Goal: Use online tool/utility: Utilize a website feature to perform a specific function

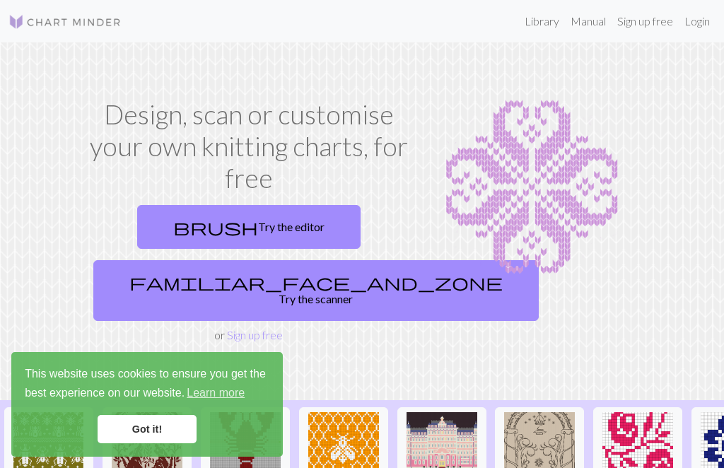
click at [155, 431] on link "Got it!" at bounding box center [147, 429] width 99 height 28
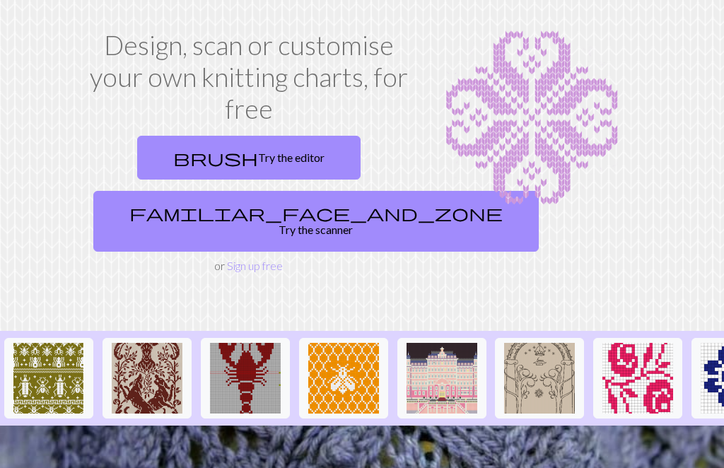
scroll to position [69, 0]
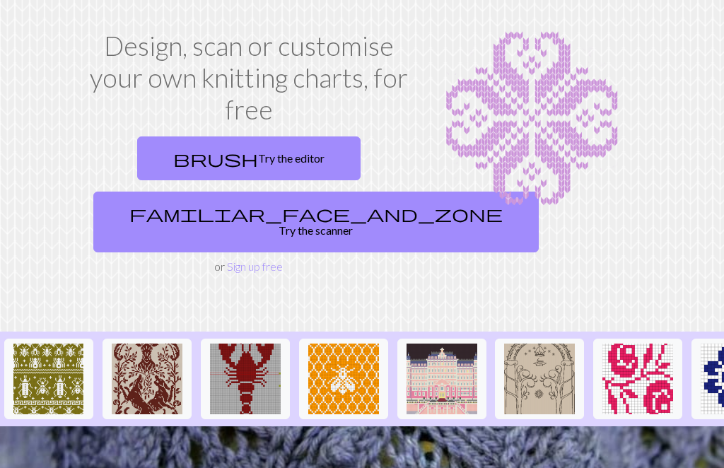
click at [285, 160] on link "brush Try the editor" at bounding box center [248, 159] width 223 height 44
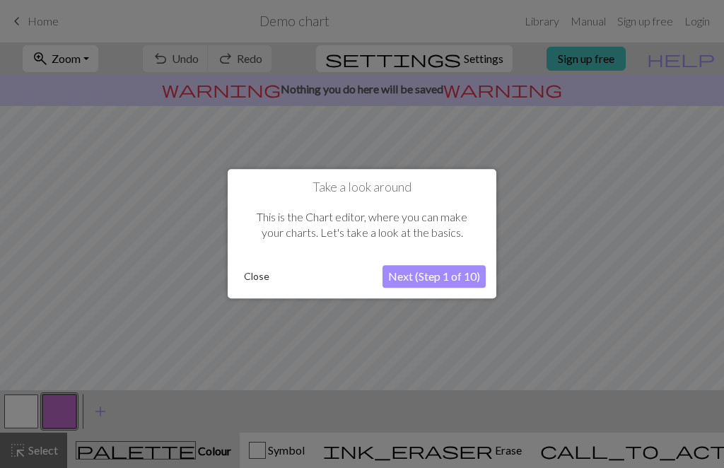
click at [443, 286] on button "Next (Step 1 of 10)" at bounding box center [434, 277] width 103 height 23
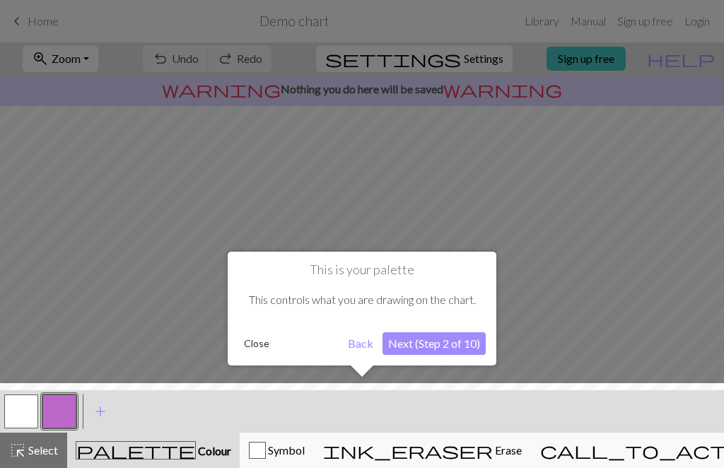
click at [448, 354] on button "Next (Step 2 of 10)" at bounding box center [434, 343] width 103 height 23
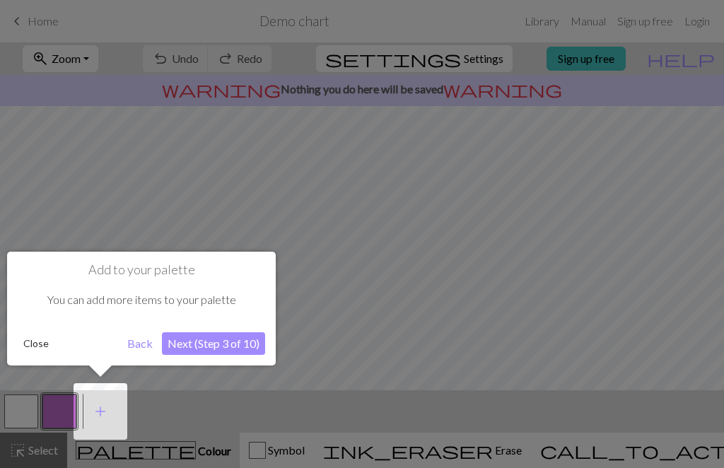
click at [224, 352] on button "Next (Step 3 of 10)" at bounding box center [213, 343] width 103 height 23
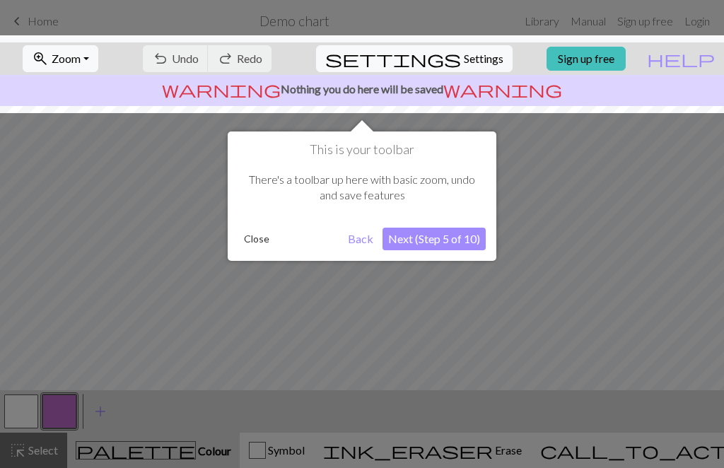
click at [451, 245] on button "Next (Step 5 of 10)" at bounding box center [434, 239] width 103 height 23
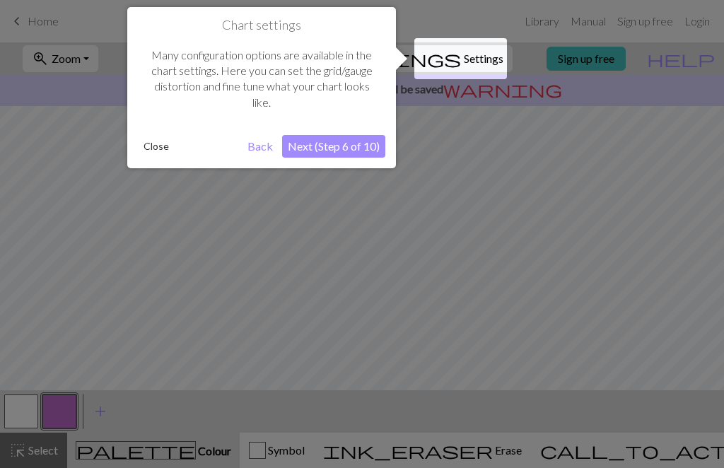
click at [357, 148] on button "Next (Step 6 of 10)" at bounding box center [333, 146] width 103 height 23
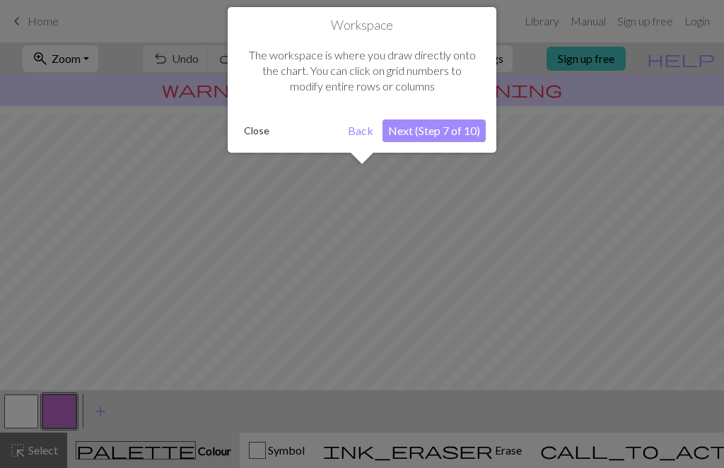
scroll to position [85, 0]
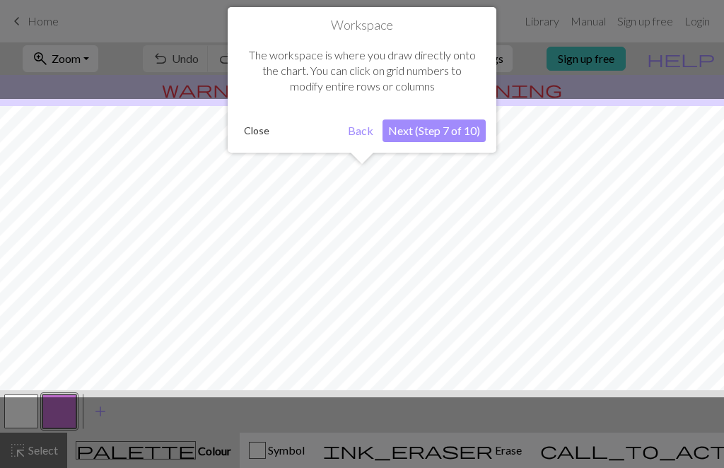
click at [441, 134] on button "Next (Step 7 of 10)" at bounding box center [434, 131] width 103 height 23
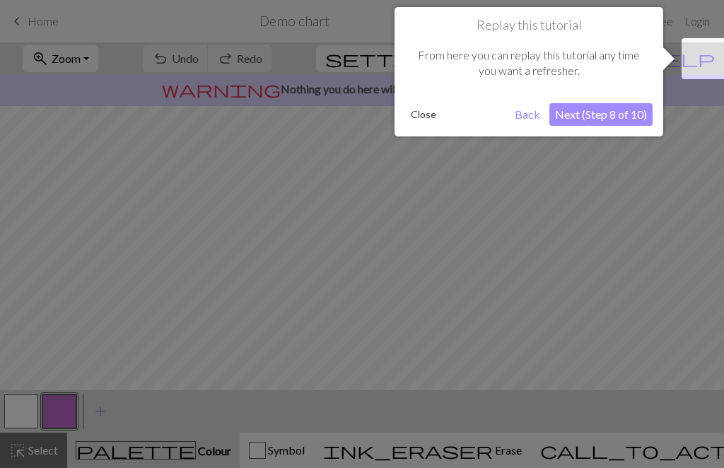
click at [605, 119] on button "Next (Step 8 of 10)" at bounding box center [601, 114] width 103 height 23
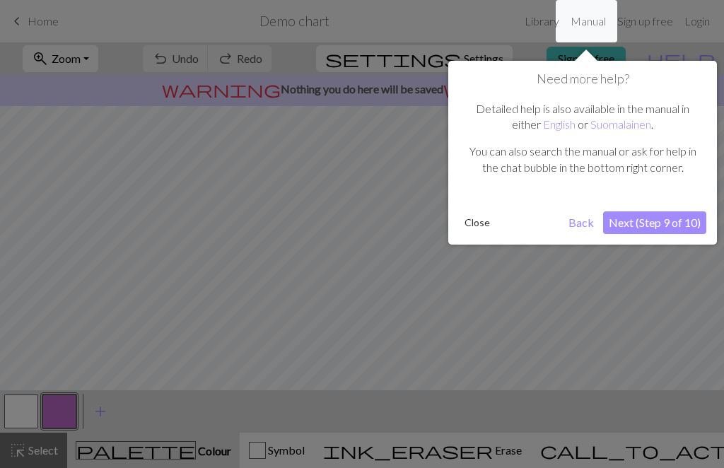
click at [655, 231] on button "Next (Step 9 of 10)" at bounding box center [654, 222] width 103 height 23
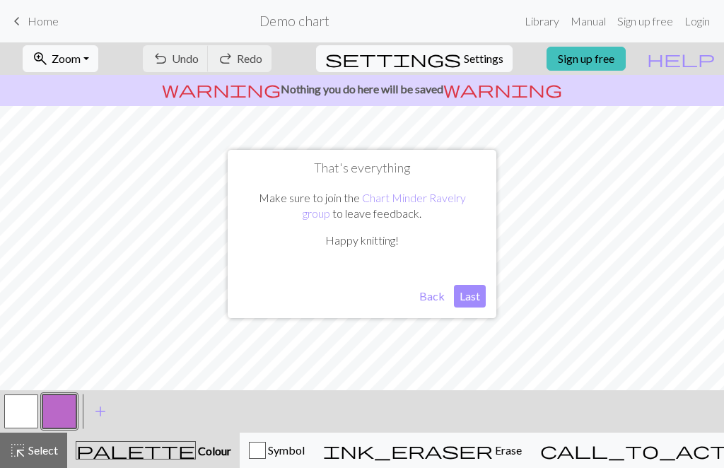
click at [477, 299] on button "Last" at bounding box center [470, 296] width 32 height 23
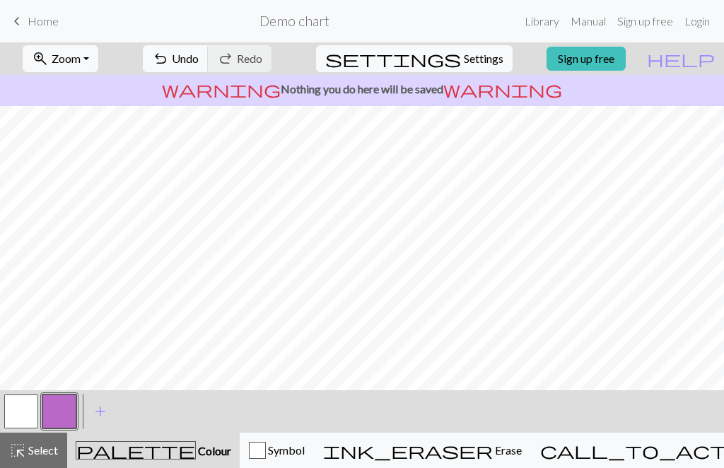
click at [617, 65] on link "Sign up free" at bounding box center [586, 59] width 79 height 24
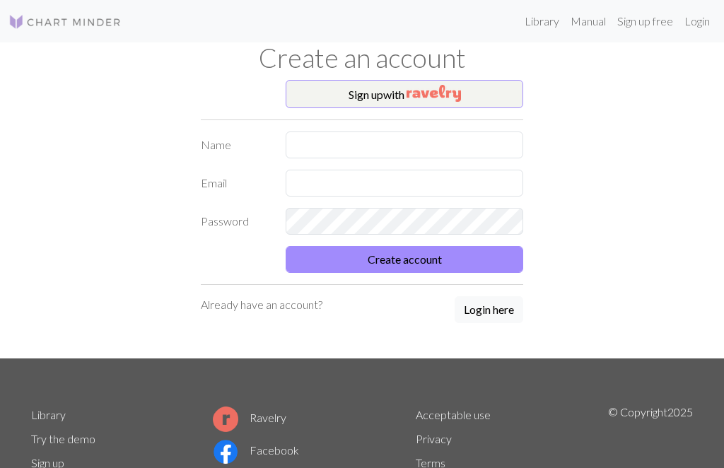
click at [446, 100] on img "button" at bounding box center [434, 93] width 54 height 17
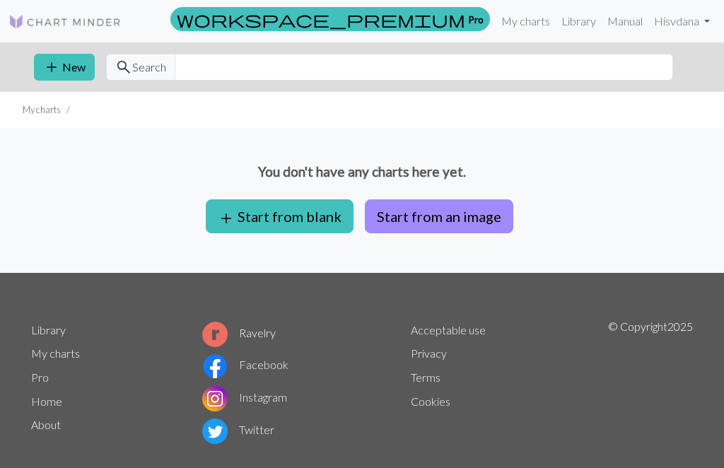
click at [128, 71] on span "search" at bounding box center [123, 67] width 17 height 20
click at [205, 69] on input "text" at bounding box center [424, 67] width 499 height 27
click at [59, 64] on span "add" at bounding box center [51, 67] width 17 height 20
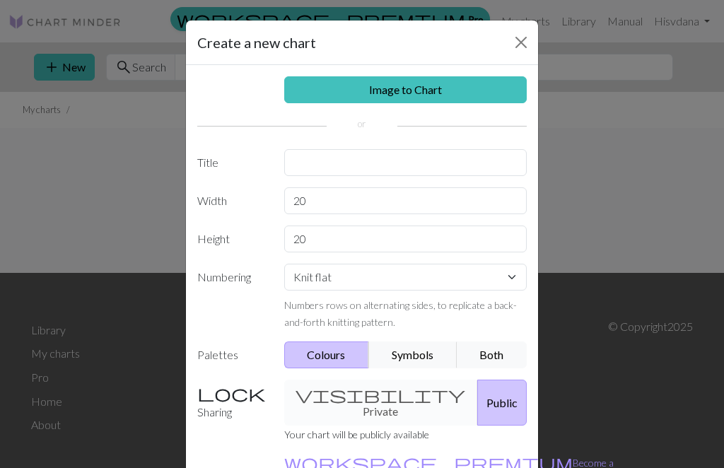
click at [414, 95] on link "Image to Chart" at bounding box center [405, 89] width 243 height 27
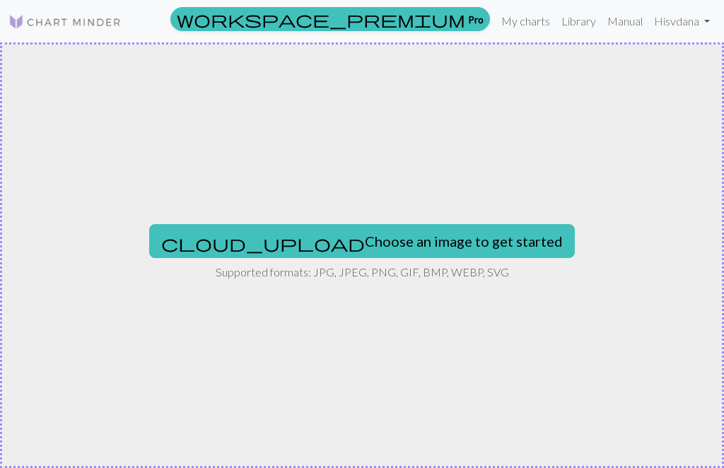
click at [441, 250] on button "cloud_upload Choose an image to get started" at bounding box center [362, 241] width 426 height 34
type input "C:\fakepath\IMG_4044.png"
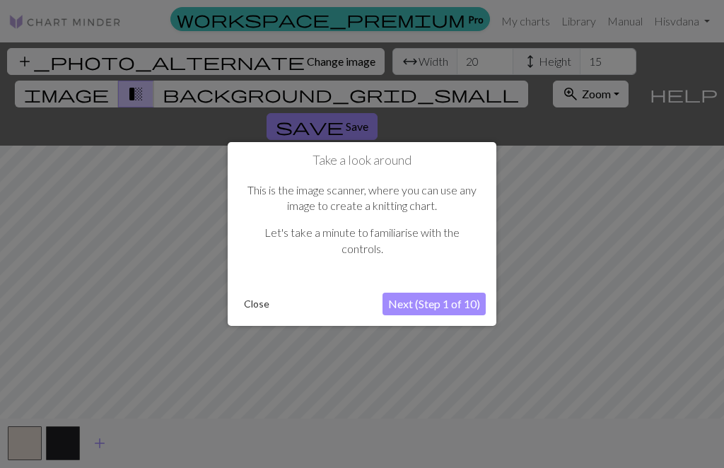
click at [453, 308] on button "Next (Step 1 of 10)" at bounding box center [434, 304] width 103 height 23
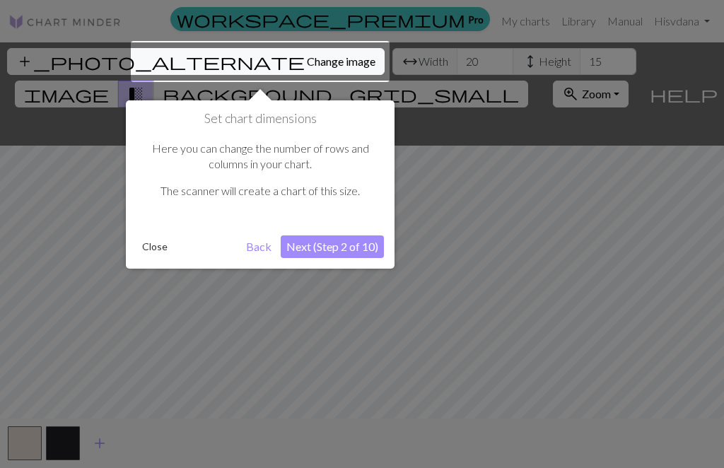
click at [347, 253] on button "Next (Step 2 of 10)" at bounding box center [332, 247] width 103 height 23
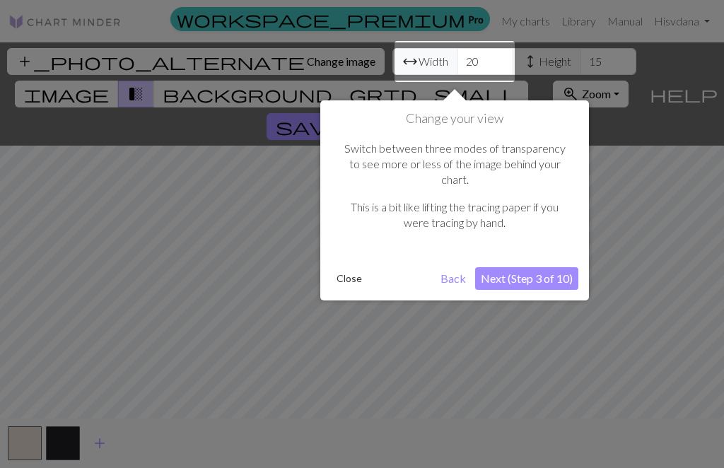
click at [521, 271] on button "Next (Step 3 of 10)" at bounding box center [526, 278] width 103 height 23
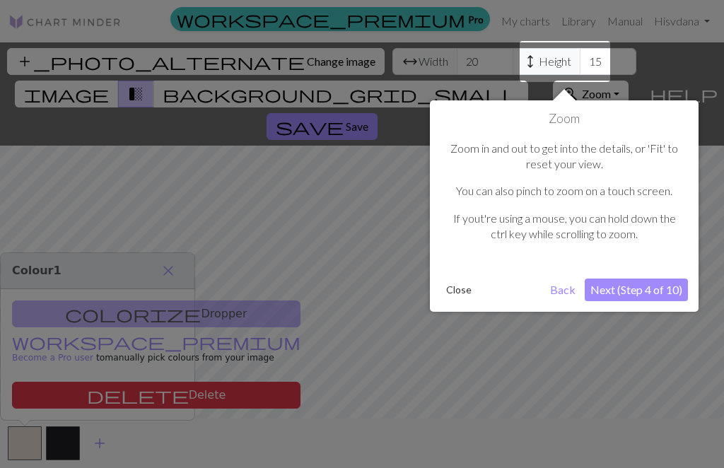
click at [631, 290] on button "Next (Step 4 of 10)" at bounding box center [636, 290] width 103 height 23
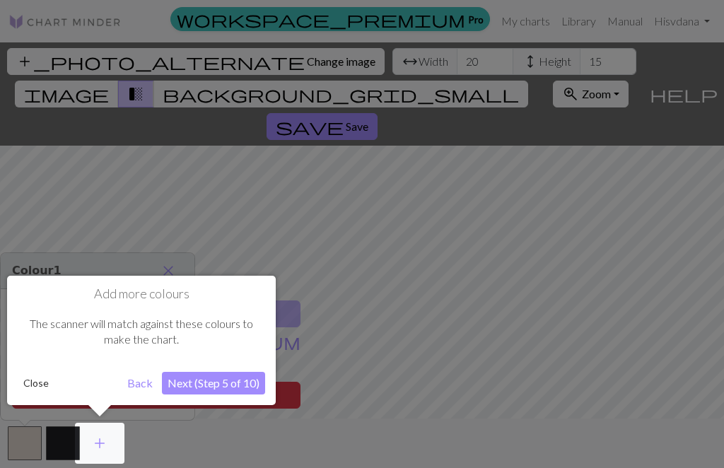
click at [231, 392] on button "Next (Step 5 of 10)" at bounding box center [213, 383] width 103 height 23
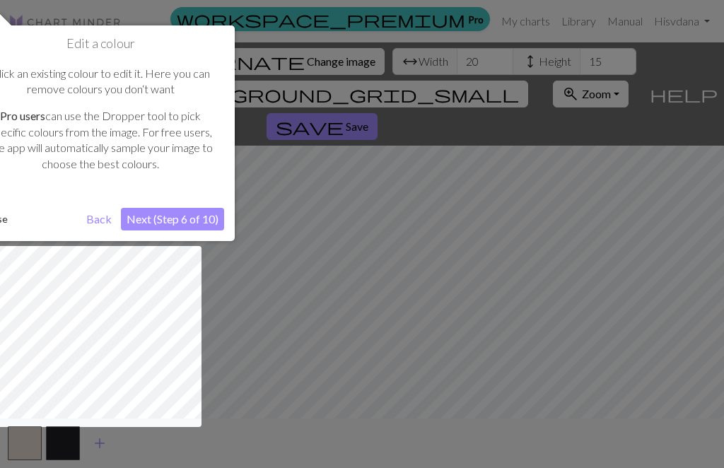
click at [196, 219] on button "Next (Step 6 of 10)" at bounding box center [172, 219] width 103 height 23
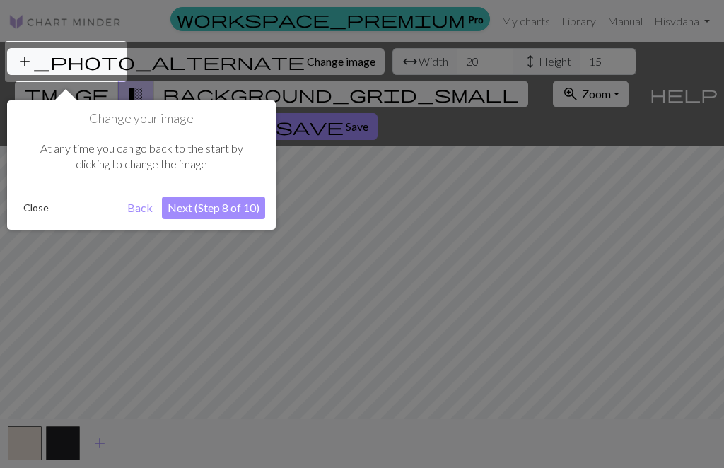
click at [231, 211] on button "Next (Step 8 of 10)" at bounding box center [213, 208] width 103 height 23
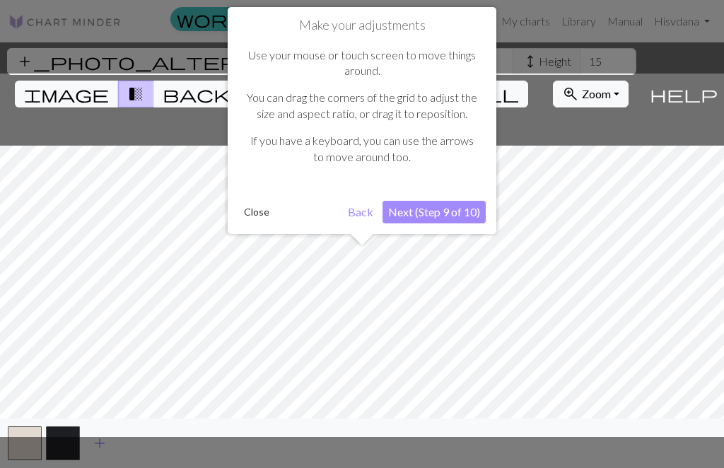
click at [441, 216] on button "Next (Step 9 of 10)" at bounding box center [434, 212] width 103 height 23
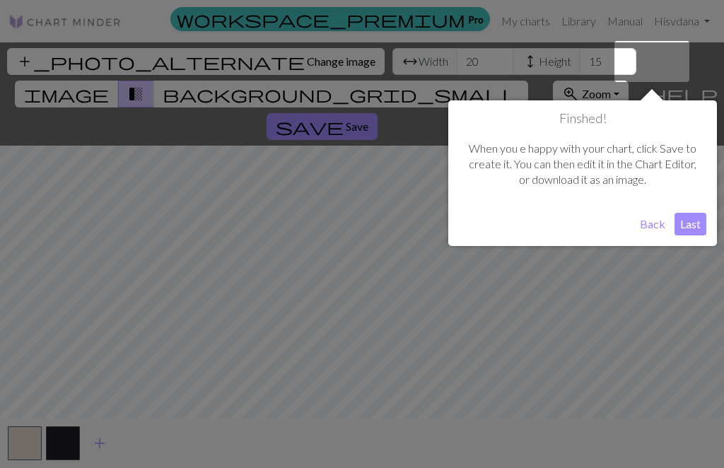
click at [687, 231] on button "Last" at bounding box center [691, 224] width 32 height 23
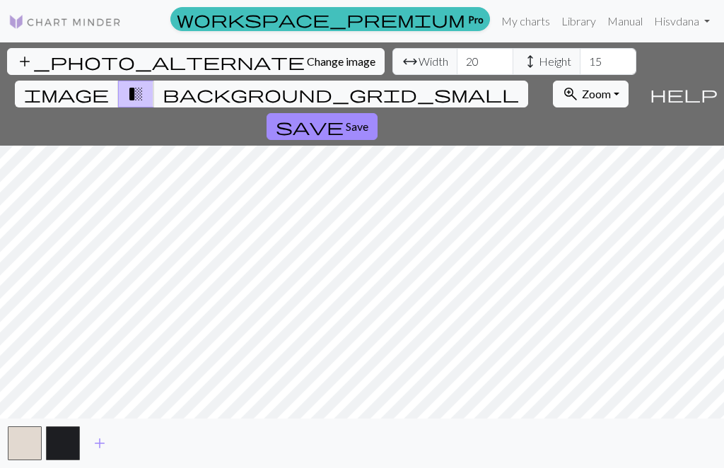
click at [27, 445] on button "button" at bounding box center [25, 443] width 34 height 34
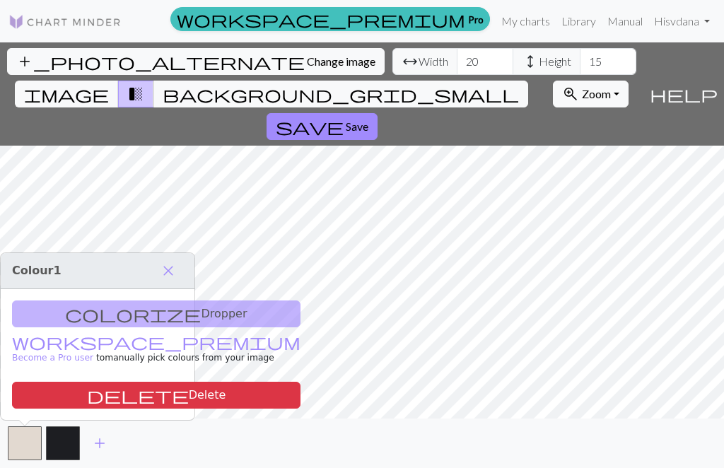
click at [129, 317] on div "colorize Dropper workspace_premium Become a Pro user to manually pick colours f…" at bounding box center [98, 354] width 194 height 131
click at [129, 391] on button "delete Delete" at bounding box center [156, 395] width 289 height 27
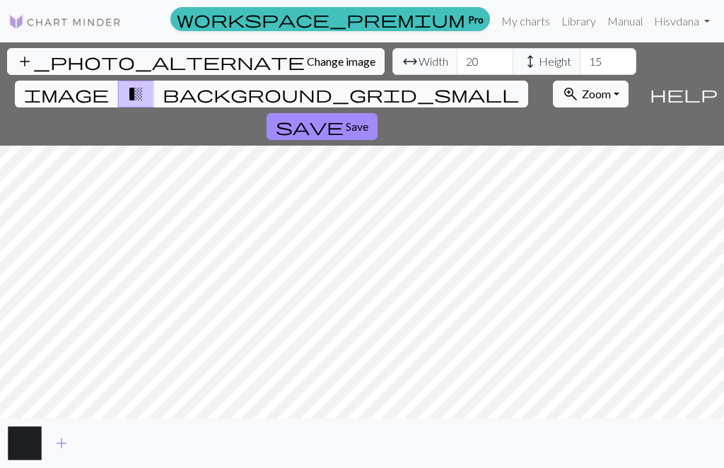
click at [307, 62] on span "Change image" at bounding box center [341, 60] width 69 height 13
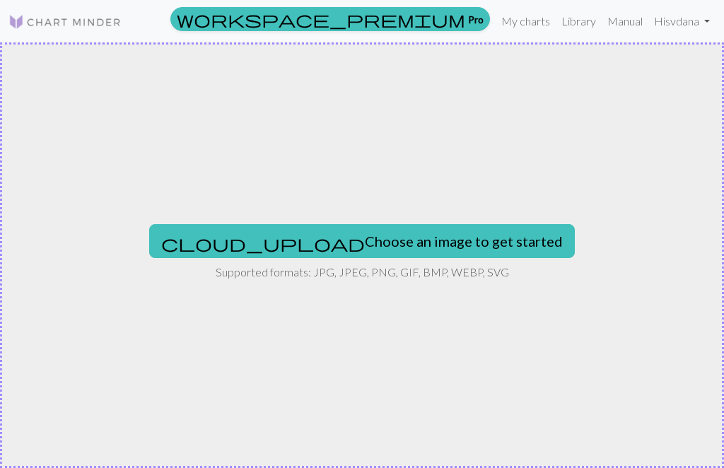
click at [428, 245] on button "cloud_upload Choose an image to get started" at bounding box center [362, 241] width 426 height 34
